Goal: Task Accomplishment & Management: Manage account settings

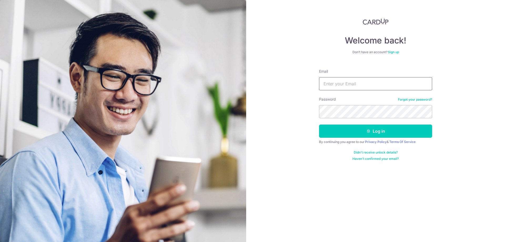
click at [363, 81] on input "Email" at bounding box center [375, 83] width 113 height 13
type input "[EMAIL_ADDRESS][DOMAIN_NAME]"
click at [319, 124] on button "Log in" at bounding box center [375, 130] width 113 height 13
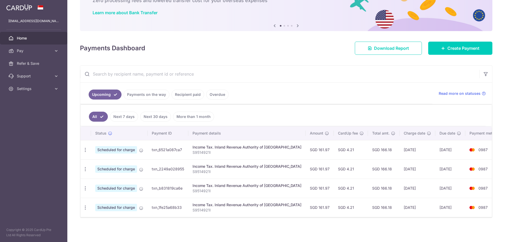
scroll to position [37, 0]
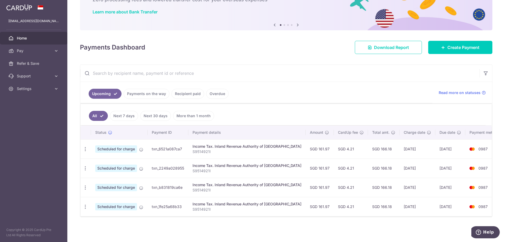
click at [123, 206] on span "Scheduled for charge" at bounding box center [116, 206] width 42 height 7
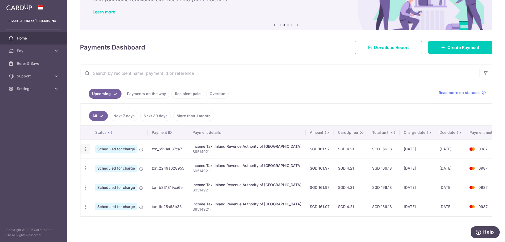
click at [88, 148] on icon "button" at bounding box center [86, 149] width 6 height 6
click at [117, 162] on span "Update payment" at bounding box center [114, 163] width 36 height 6
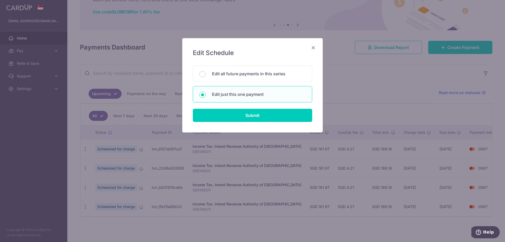
click at [311, 48] on icon "Close" at bounding box center [313, 47] width 6 height 7
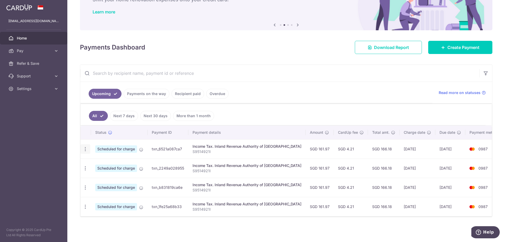
click at [84, 147] on icon "button" at bounding box center [86, 149] width 6 height 6
click at [112, 162] on span "Update payment" at bounding box center [114, 163] width 36 height 6
